Goal: Contribute content: Add original content to the website for others to see

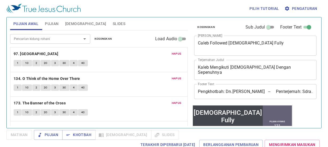
click at [223, 43] on textarea "Caleb Followed God Fully" at bounding box center [255, 46] width 115 height 10
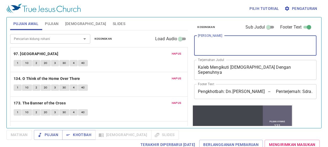
click at [251, 64] on div "Kaleb Mengikuti Tuhan Dengan Sepenuhnya x Terjemahan Judul" at bounding box center [255, 70] width 122 height 20
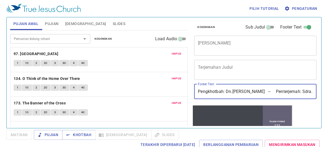
click at [258, 94] on input "Pengkhotbah: Dn.Thomas Tee -- Penterjemah: Sdra. Dean Nyi" at bounding box center [255, 91] width 122 height 15
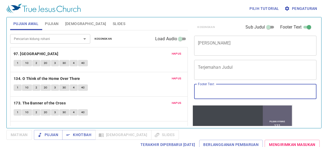
click at [251, 42] on textarea "[PERSON_NAME]" at bounding box center [255, 46] width 115 height 10
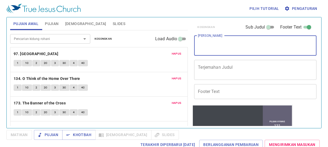
type textarea "C"
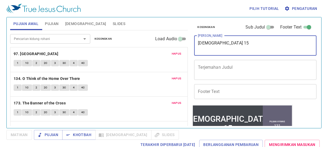
type textarea "[DEMOGRAPHIC_DATA] 15"
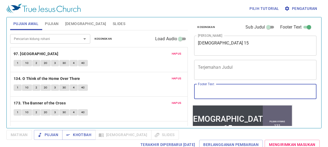
click at [236, 93] on input "Footer Text" at bounding box center [255, 91] width 122 height 15
type input "Pengkhotbah : Sdra.Ramu"
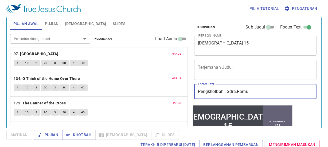
click at [171, 53] on span "Hapus" at bounding box center [176, 53] width 10 height 5
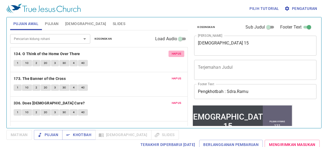
click at [171, 53] on span "Hapus" at bounding box center [176, 53] width 10 height 5
click at [171, 76] on span "Hapus" at bounding box center [176, 78] width 10 height 5
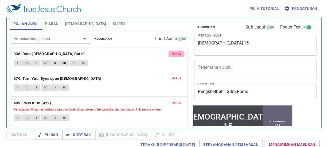
click at [171, 53] on span "Hapus" at bounding box center [176, 53] width 10 height 5
click at [171, 75] on button "Hapus" at bounding box center [176, 78] width 16 height 6
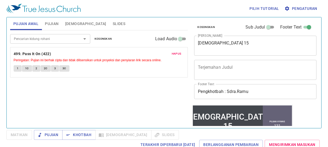
click at [171, 53] on button "Hapus" at bounding box center [176, 54] width 16 height 6
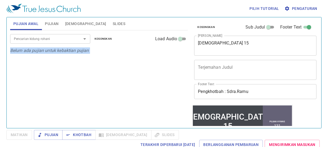
click at [57, 24] on span "Pujian" at bounding box center [52, 24] width 14 height 7
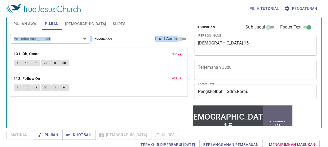
click at [178, 55] on span "Hapus" at bounding box center [176, 53] width 10 height 5
click at [179, 76] on span "Hapus" at bounding box center [176, 78] width 10 height 5
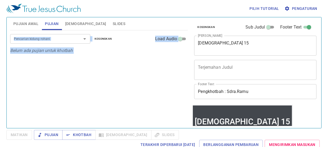
click at [179, 54] on div "Pencarian kidung rohani Pencarian kidung rohani Kosongkan Load Audio Belum ada …" at bounding box center [99, 76] width 178 height 93
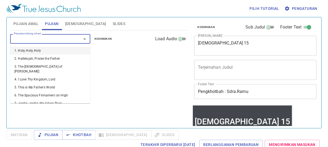
click at [62, 35] on div "Pencarian kidung rohani" at bounding box center [50, 38] width 80 height 9
type input "244"
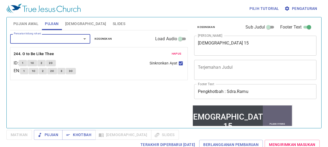
click at [62, 35] on div "Pencarian kidung rohani" at bounding box center [50, 38] width 80 height 9
type input "220"
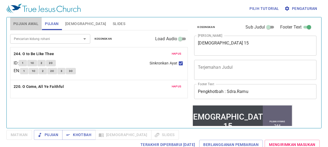
click at [32, 25] on span "Pujian Awal" at bounding box center [25, 24] width 25 height 7
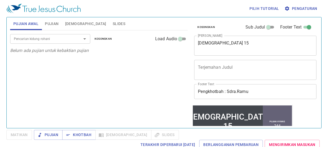
click at [43, 37] on input "Pencarian kidung rohani" at bounding box center [42, 39] width 61 height 6
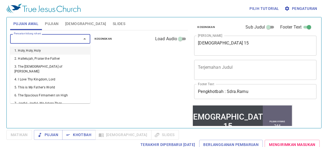
type input "5"
type input "1"
type input "7"
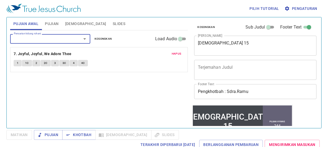
click at [64, 63] on span "3C" at bounding box center [64, 63] width 4 height 5
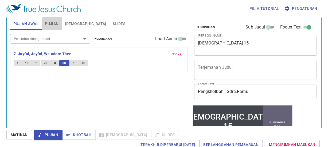
click at [56, 23] on span "Pujian" at bounding box center [52, 24] width 14 height 7
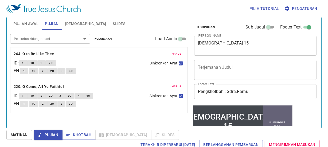
click at [85, 138] on span "Khotbah" at bounding box center [78, 135] width 25 height 7
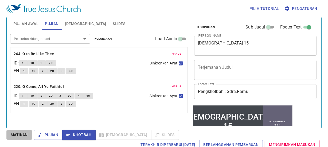
click at [19, 137] on span "Matikan" at bounding box center [19, 135] width 17 height 7
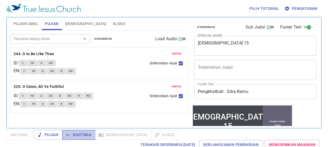
click at [86, 137] on span "Khotbah" at bounding box center [78, 135] width 25 height 7
click at [77, 24] on span "[DEMOGRAPHIC_DATA]" at bounding box center [85, 24] width 41 height 7
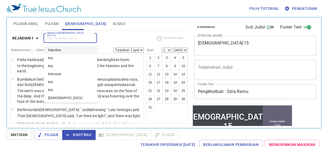
click at [68, 38] on input "Referensi [DEMOGRAPHIC_DATA] (Ctrl +/)" at bounding box center [65, 38] width 41 height 6
type input "2"
click at [55, 22] on span "Pujian" at bounding box center [52, 24] width 14 height 7
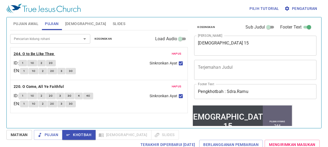
click at [23, 53] on b "244. O to Be Like Thee" at bounding box center [34, 54] width 41 height 7
click at [24, 62] on button "1" at bounding box center [23, 63] width 8 height 6
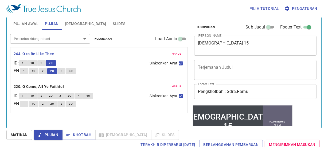
click at [71, 23] on span "[DEMOGRAPHIC_DATA]" at bounding box center [85, 24] width 41 height 7
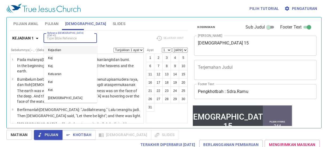
click at [65, 36] on input "Referensi [DEMOGRAPHIC_DATA] (Ctrl +/)" at bounding box center [65, 38] width 41 height 6
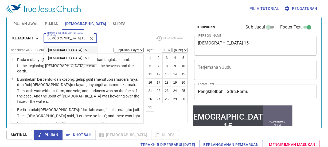
type input "mazmur 15"
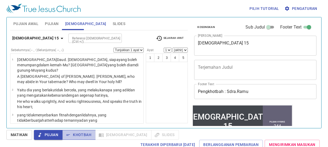
click at [84, 137] on span "Khotbah" at bounding box center [78, 135] width 25 height 7
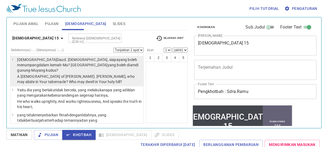
click at [58, 68] on wh2022 "yang kudus ?" at bounding box center [48, 70] width 22 height 4
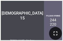
click at [58, 29] on button "button" at bounding box center [55, 33] width 13 height 13
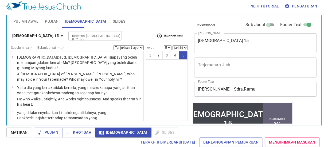
click at [92, 71] on p "A Psalm of David. LORD, who may abide in Your tabernacle? Who may dwell in Your…" at bounding box center [79, 76] width 125 height 11
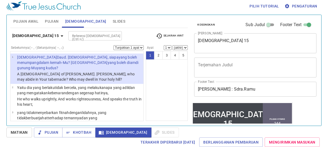
select select "2"
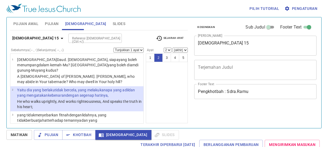
select select "2"
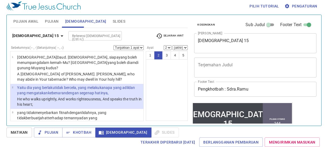
scroll to position [2, 0]
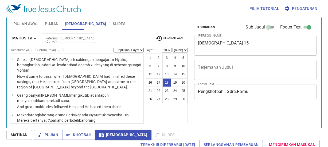
select select "18"
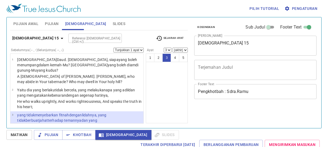
select select "3"
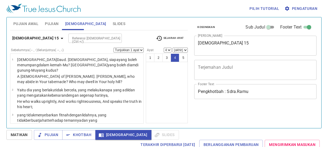
select select "4"
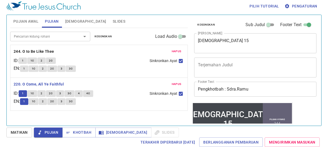
scroll to position [2, 0]
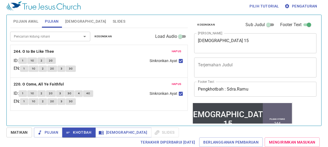
scroll to position [2, 0]
